Goal: Task Accomplishment & Management: Complete application form

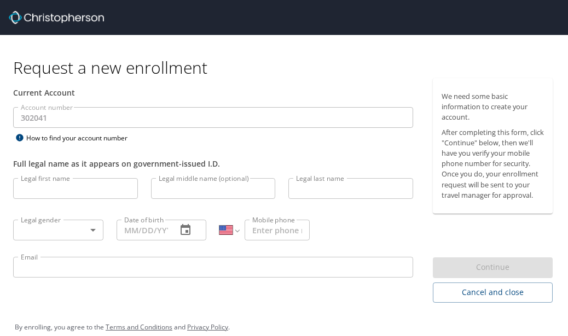
select select "US"
click at [89, 194] on input "Legal first name" at bounding box center [75, 188] width 125 height 21
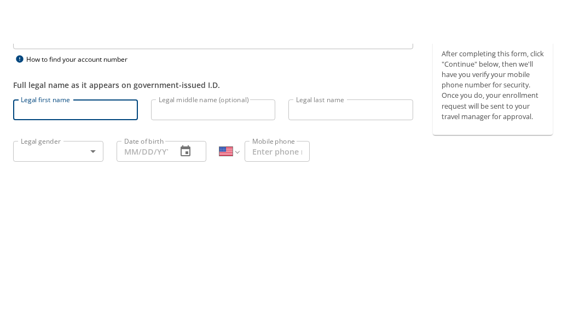
type input "Jeffrey"
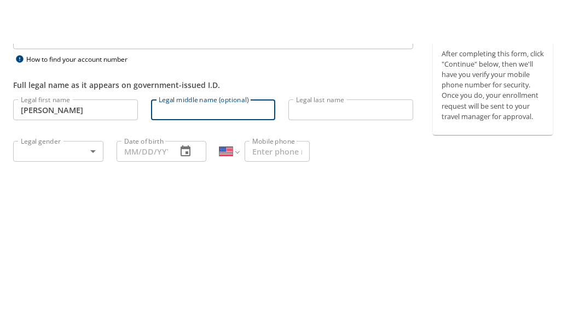
click at [363, 178] on input "Legal last name" at bounding box center [350, 188] width 125 height 21
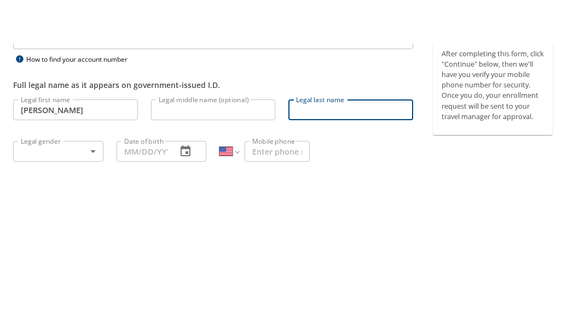
type input "Miller"
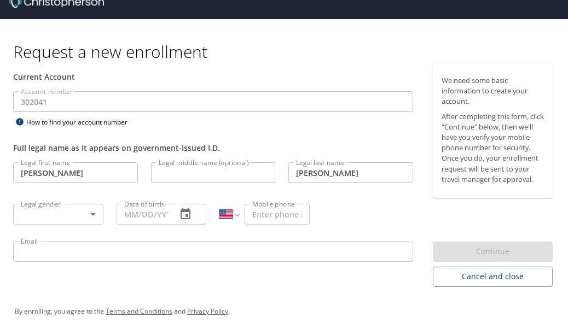
click at [75, 200] on body "Request a new enrollment Current Account Account number 302041 Account number H…" at bounding box center [284, 152] width 568 height 336
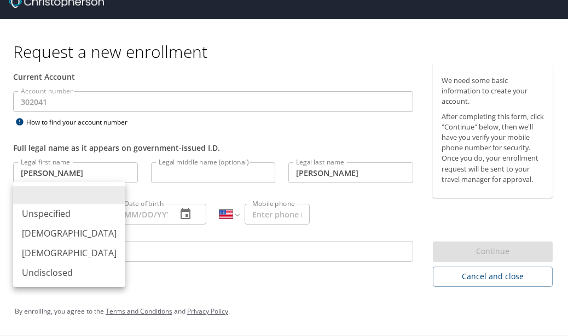
click at [71, 235] on li "Male" at bounding box center [69, 234] width 112 height 20
type input "Male"
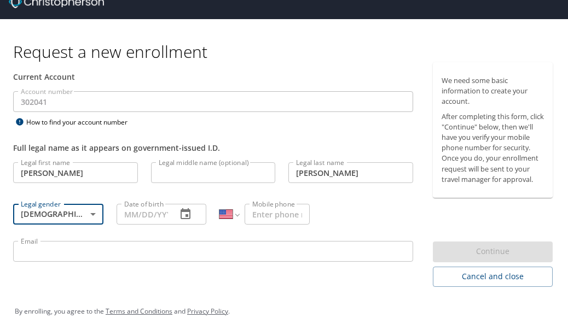
click at [168, 204] on input "Date of birth" at bounding box center [142, 214] width 52 height 21
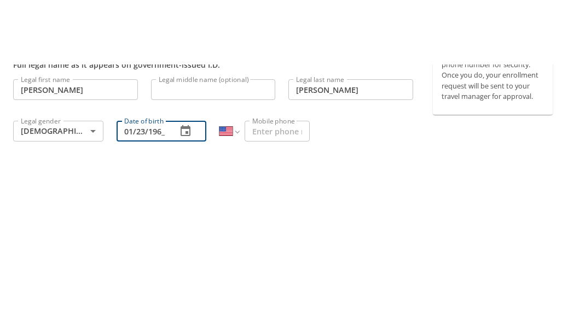
type input "01/23/1963"
click at [294, 185] on input "Mobile phone" at bounding box center [276, 195] width 65 height 21
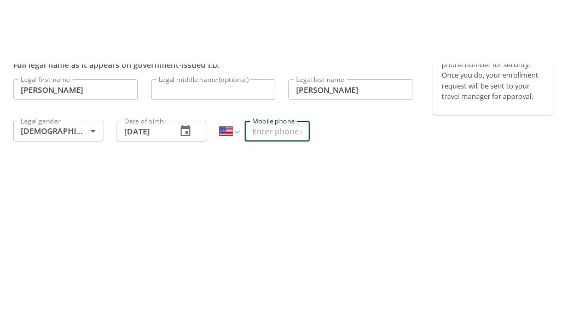
type input "(561) 716-6500"
type input "bocaurology@me.com"
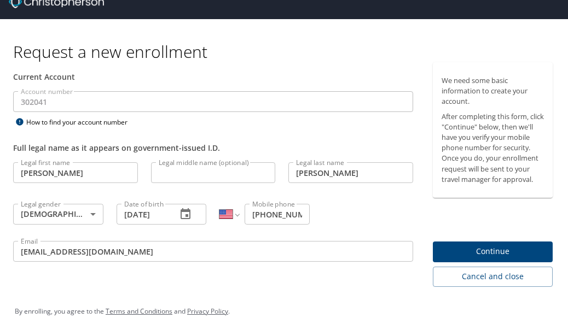
click at [511, 245] on span "Continue" at bounding box center [492, 252] width 103 height 14
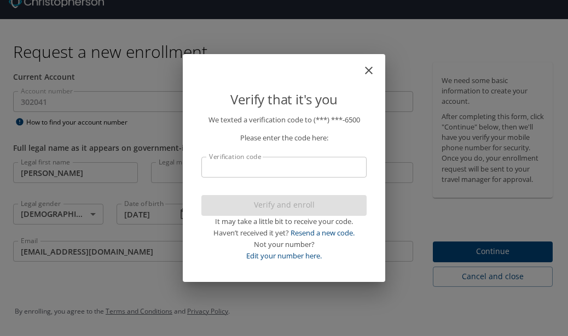
click at [276, 171] on input "Verification code" at bounding box center [283, 167] width 165 height 21
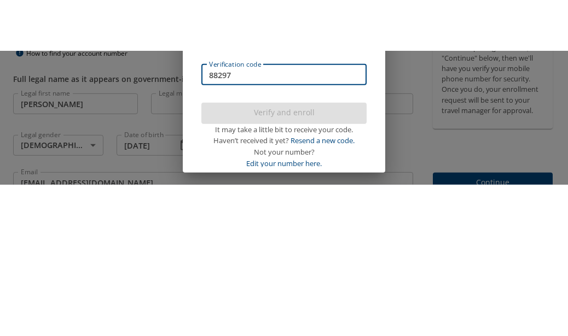
type input "882976"
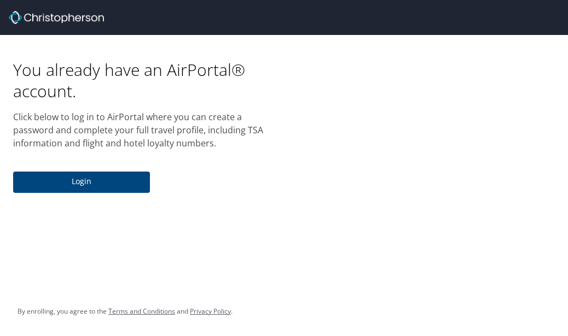
scroll to position [8, 0]
click at [93, 175] on span "Login" at bounding box center [81, 182] width 119 height 14
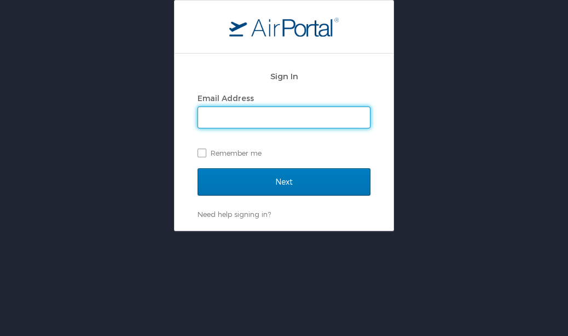
click at [301, 112] on input "Email Address" at bounding box center [284, 117] width 172 height 21
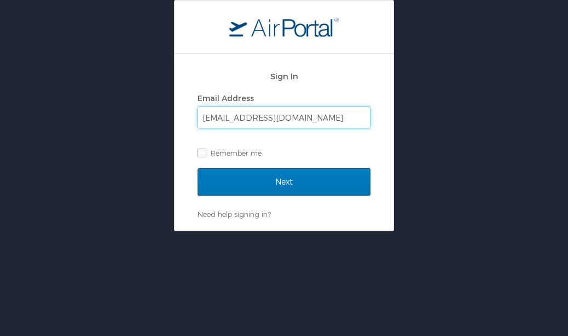
type input "[EMAIL_ADDRESS][DOMAIN_NAME]"
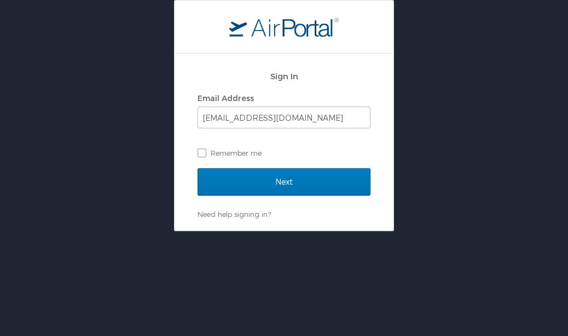
click at [197, 148] on label "Remember me" at bounding box center [283, 153] width 173 height 16
click at [197, 149] on input "Remember me" at bounding box center [200, 152] width 7 height 7
checkbox input "true"
click at [300, 179] on input "Next" at bounding box center [283, 181] width 173 height 27
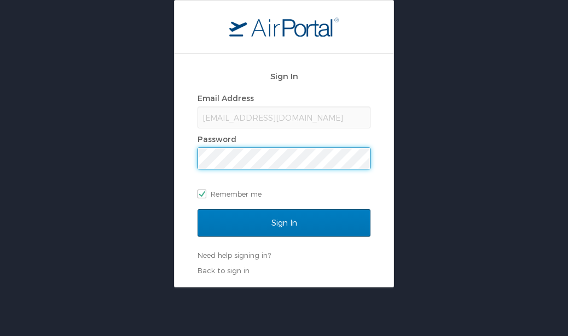
click at [322, 109] on div "[EMAIL_ADDRESS][DOMAIN_NAME]" at bounding box center [283, 118] width 173 height 22
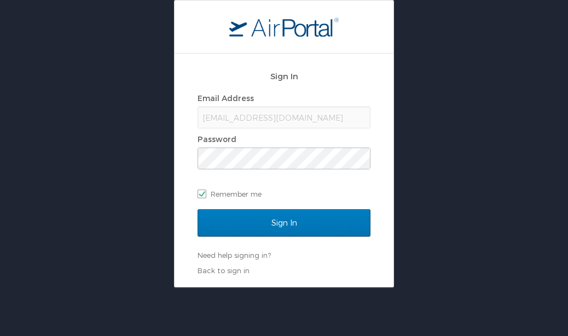
click at [319, 114] on div "[EMAIL_ADDRESS][DOMAIN_NAME]" at bounding box center [283, 118] width 173 height 22
click at [295, 126] on div "[EMAIL_ADDRESS][DOMAIN_NAME]" at bounding box center [283, 118] width 173 height 22
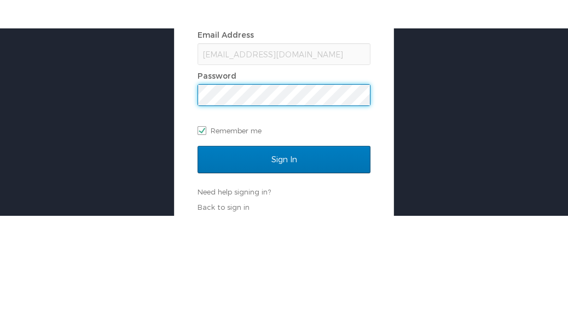
scroll to position [34, 0]
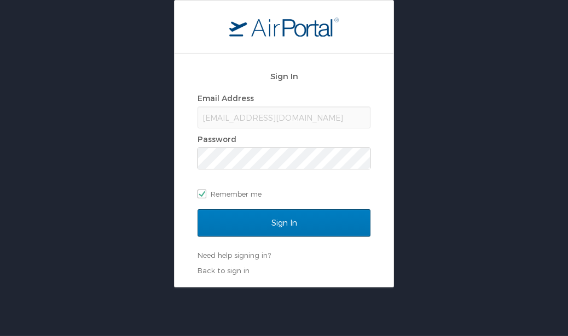
click at [259, 251] on link "Need help signing in?" at bounding box center [233, 255] width 73 height 9
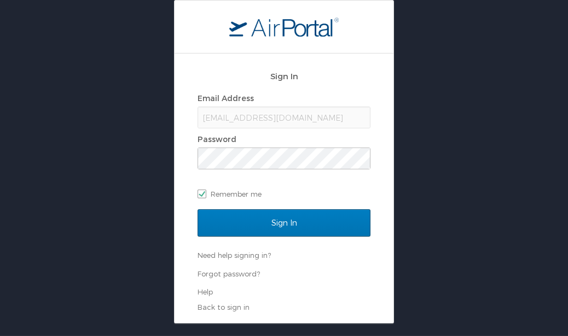
click at [237, 270] on link "Forgot password?" at bounding box center [228, 274] width 62 height 9
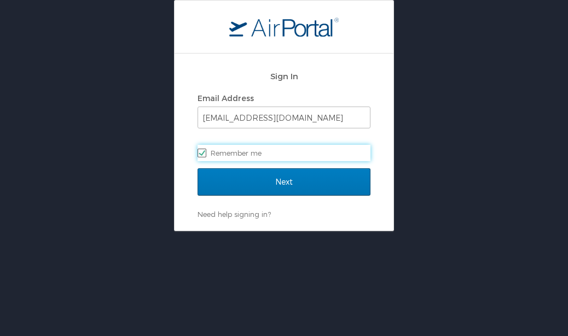
select select "US"
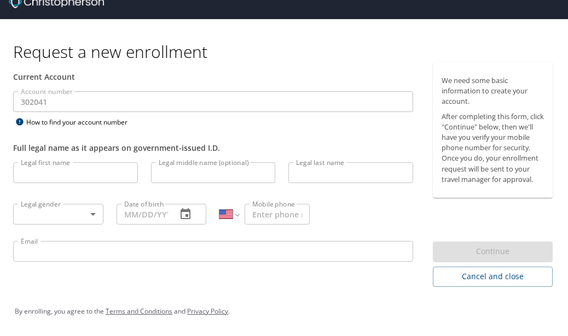
scroll to position [34, 0]
click at [353, 270] on div "Current Account Account number 302041 Account number How to find your account n…" at bounding box center [213, 174] width 426 height 225
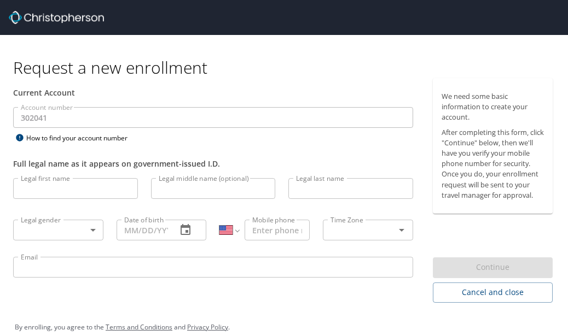
select select "US"
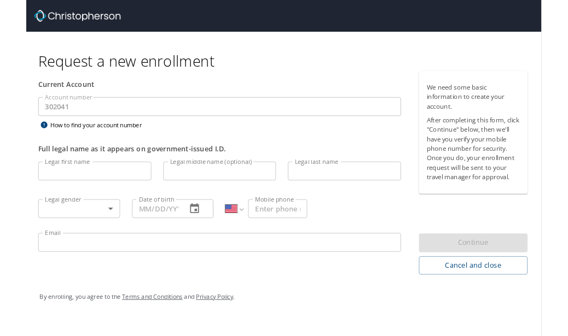
click at [37, 195] on input "Legal first name" at bounding box center [75, 188] width 125 height 21
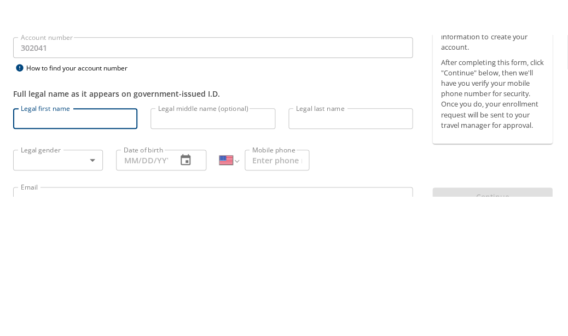
type input "Jeffrey"
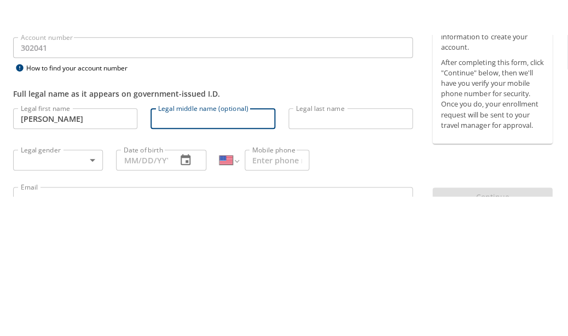
click at [362, 178] on input "Legal last name" at bounding box center [350, 188] width 124 height 21
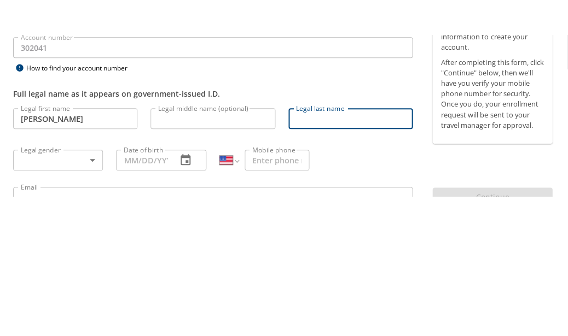
type input "Miller"
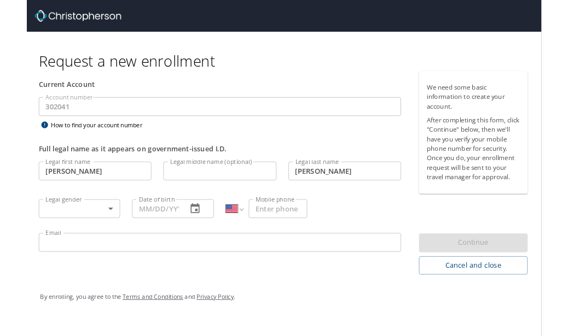
click at [54, 229] on body "Request a new enrollment Current Account Account number 302041 Account number H…" at bounding box center [283, 185] width 567 height 371
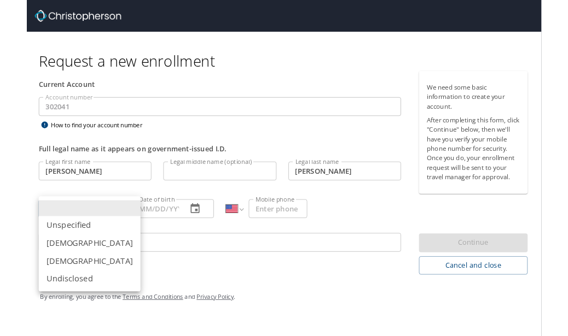
click at [29, 270] on li "Male" at bounding box center [69, 268] width 112 height 20
type input "Male"
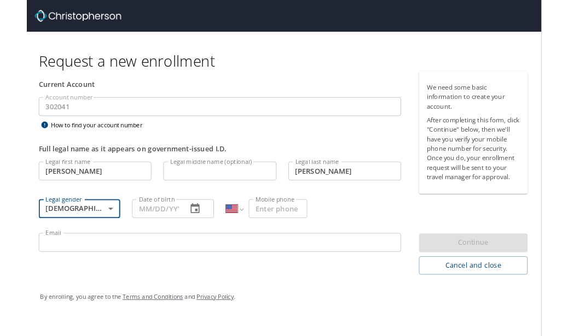
click at [147, 227] on input "Date of birth" at bounding box center [141, 230] width 51 height 21
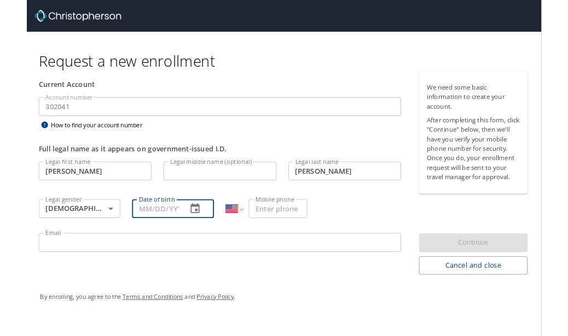
scroll to position [0, 0]
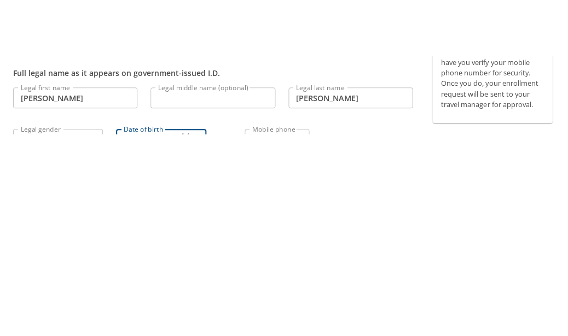
type input "01/23/1963"
click at [295, 220] on input "Mobile phone" at bounding box center [276, 230] width 65 height 21
type input "(561) 716-6500"
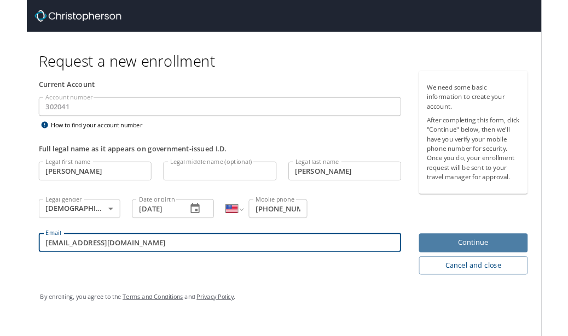
type input "Jeffreyimiller@me.com"
click at [505, 275] on span "Continue" at bounding box center [492, 268] width 102 height 14
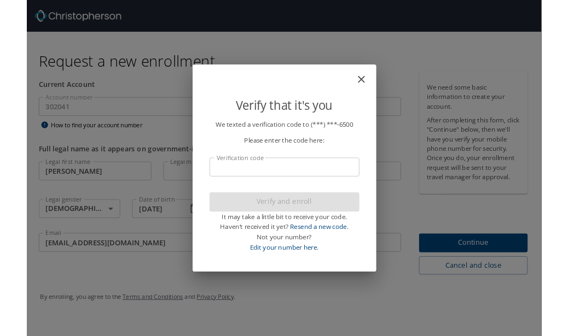
click at [296, 192] on input "Verification code" at bounding box center [283, 184] width 165 height 21
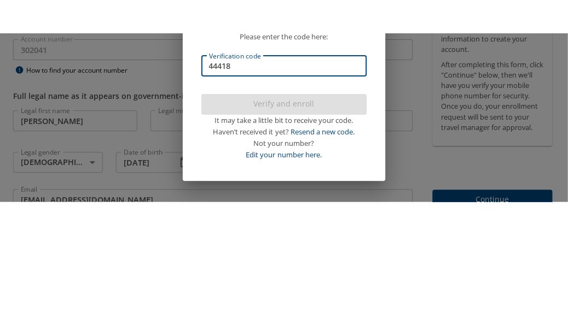
type input "444180"
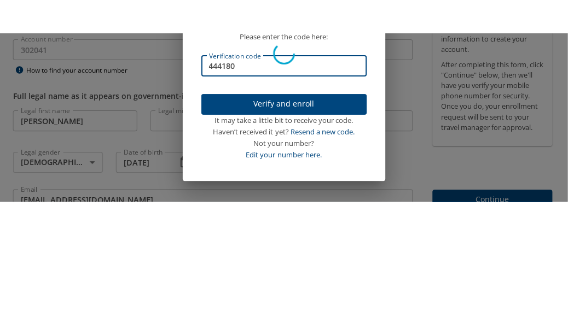
scroll to position [1, 0]
